Goal: Find specific page/section: Find specific page/section

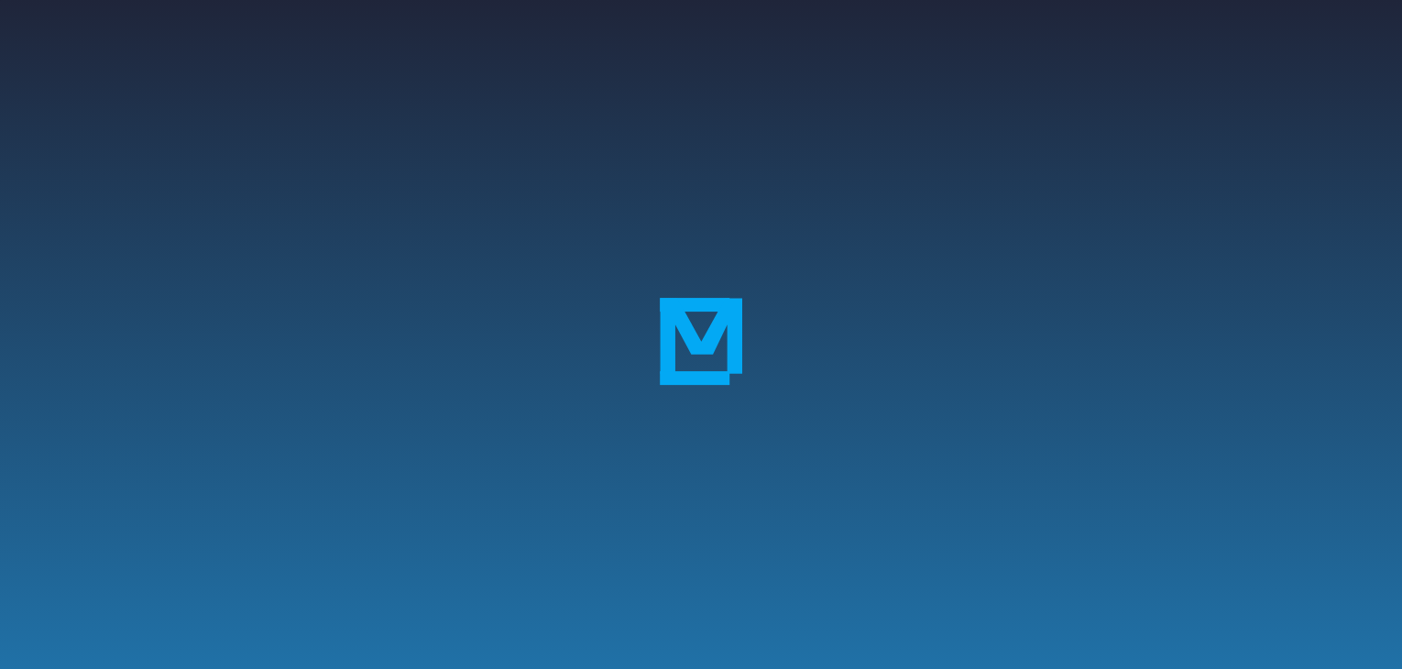
scroll to position [340, 0]
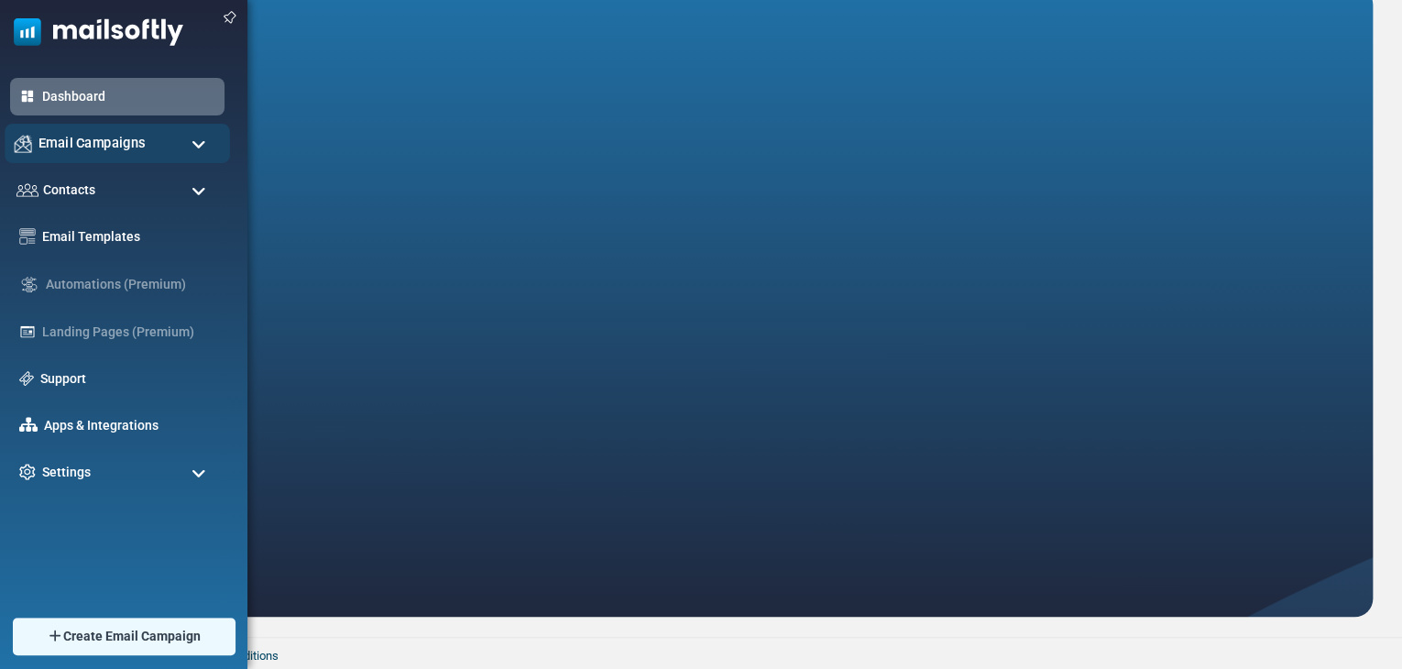
click at [73, 145] on span "Email Campaigns" at bounding box center [91, 143] width 107 height 20
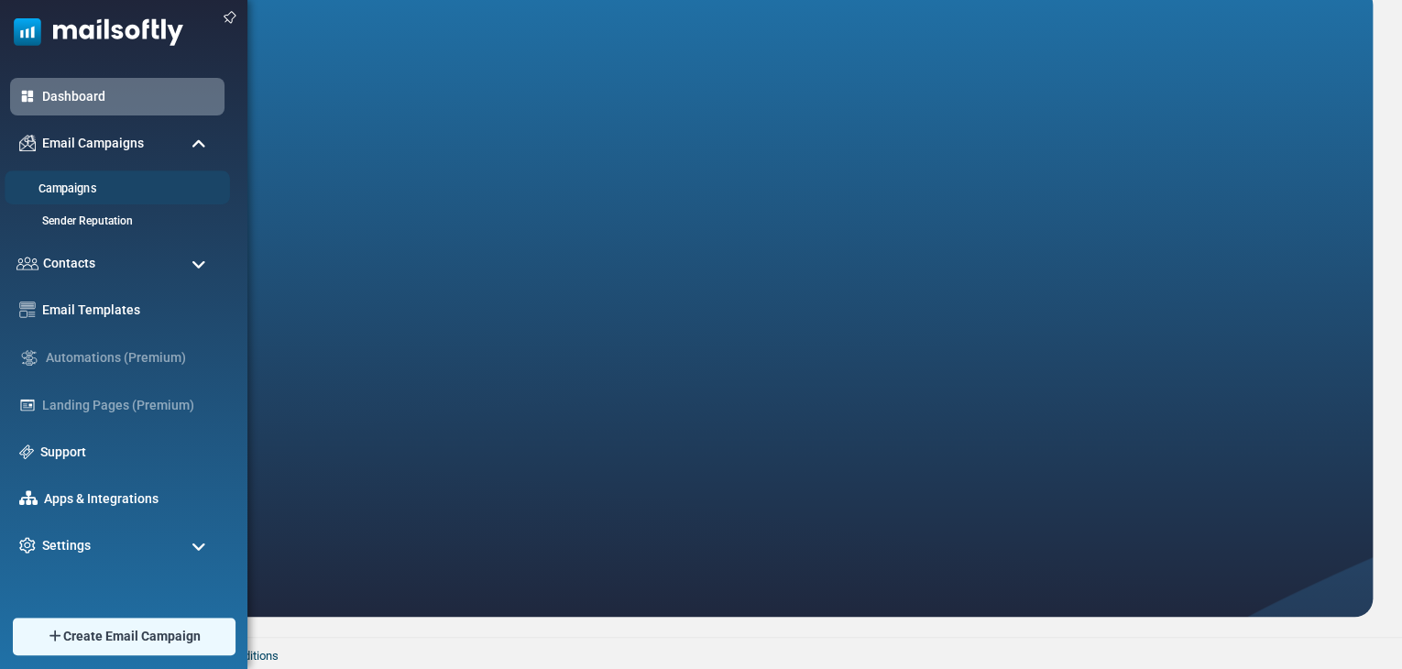
click at [91, 192] on link "Campaigns" at bounding box center [115, 189] width 220 height 17
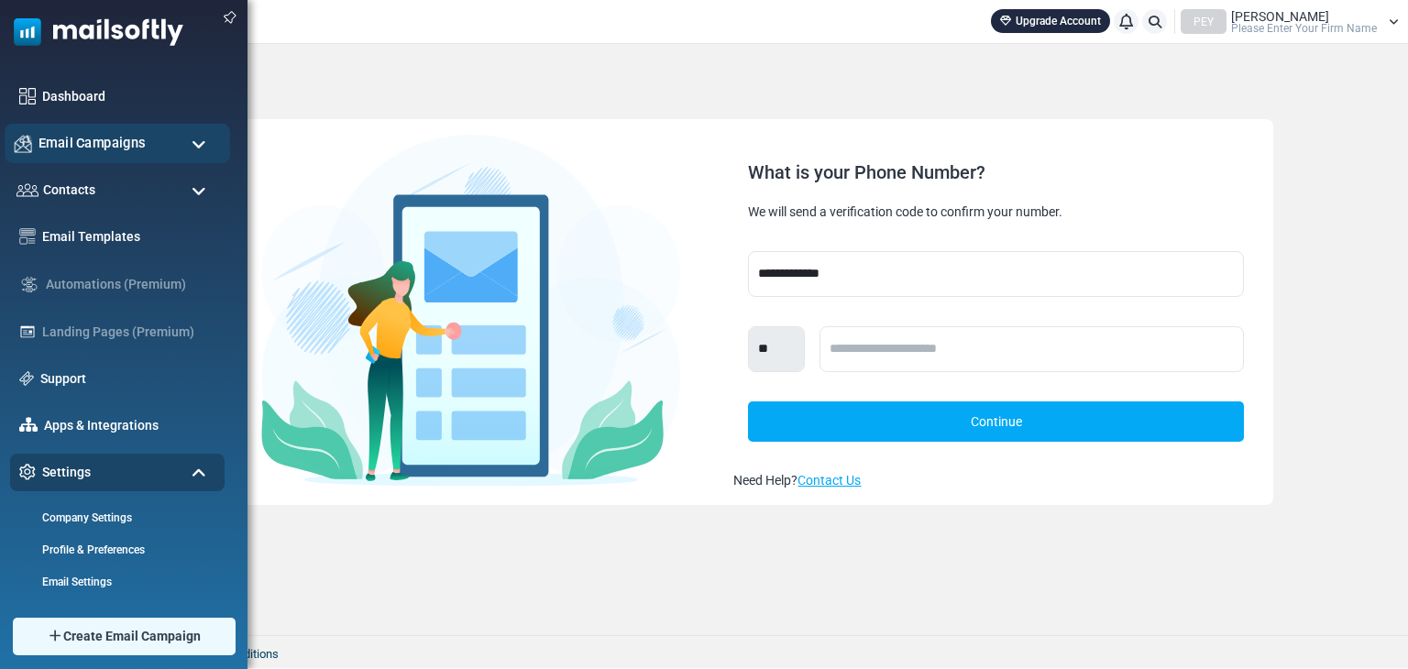
click at [60, 144] on span "Email Campaigns" at bounding box center [91, 143] width 107 height 20
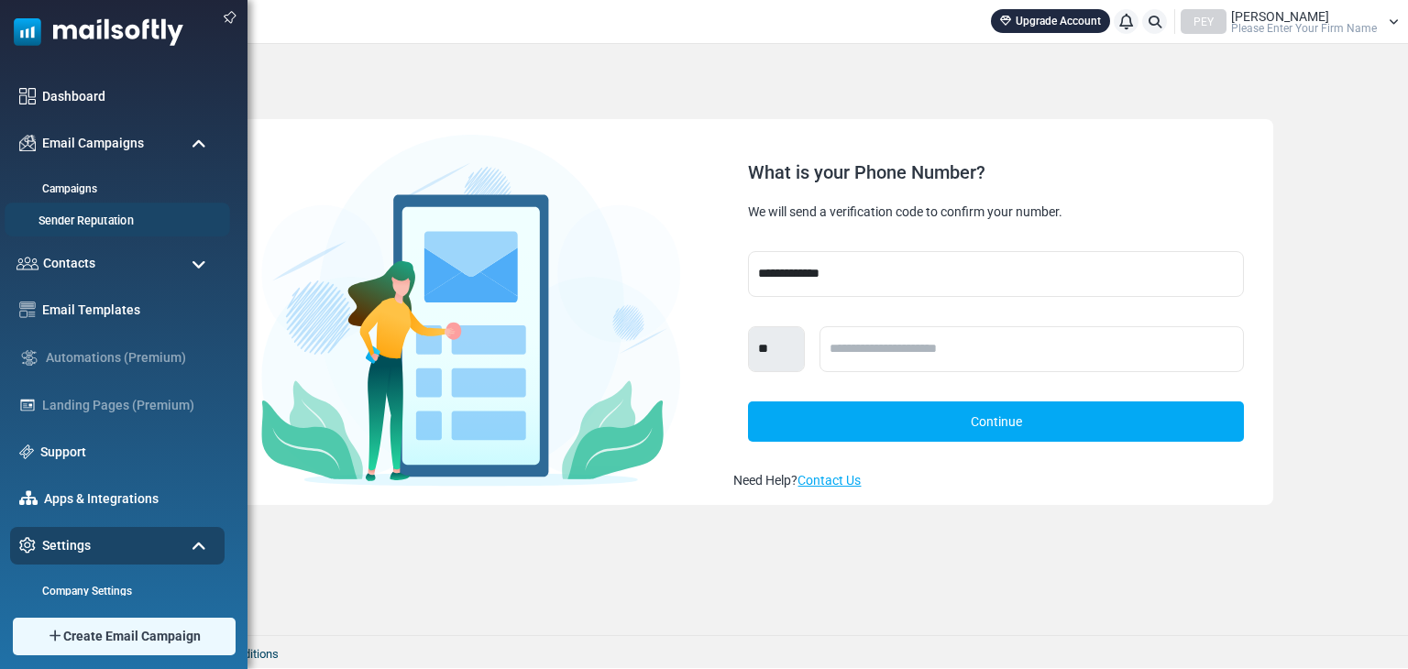
click at [82, 219] on link "Sender Reputation" at bounding box center [115, 221] width 220 height 17
